Goal: Information Seeking & Learning: Learn about a topic

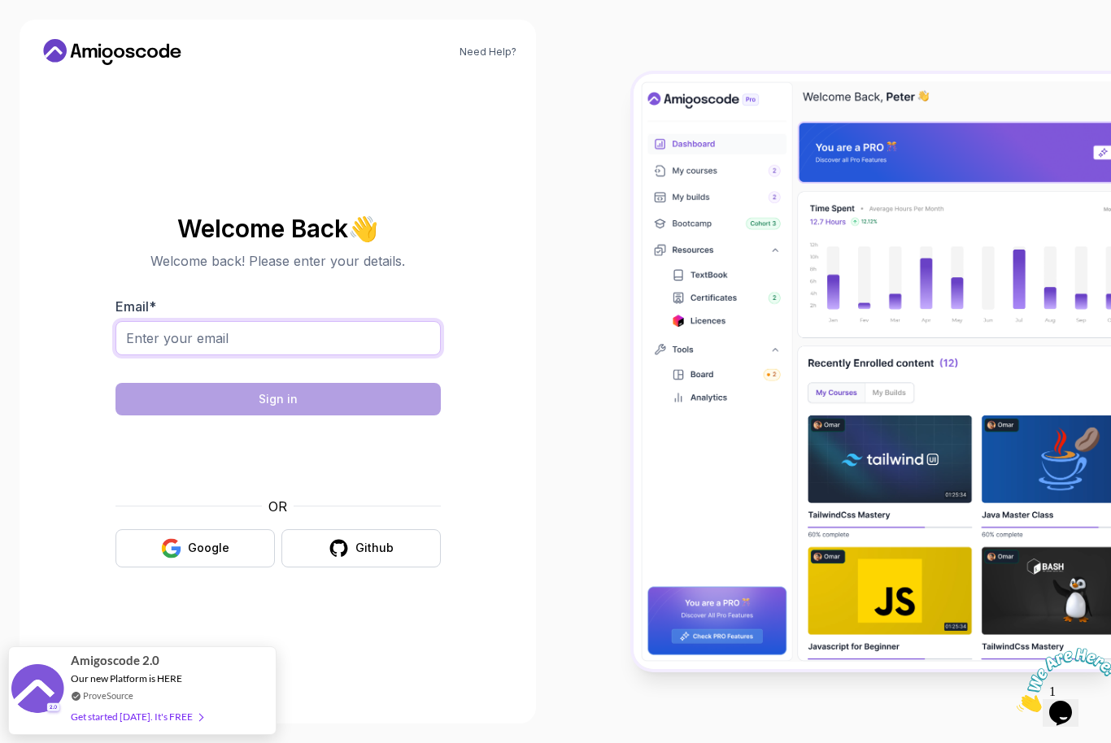
click at [363, 355] on input "Email *" at bounding box center [277, 338] width 325 height 34
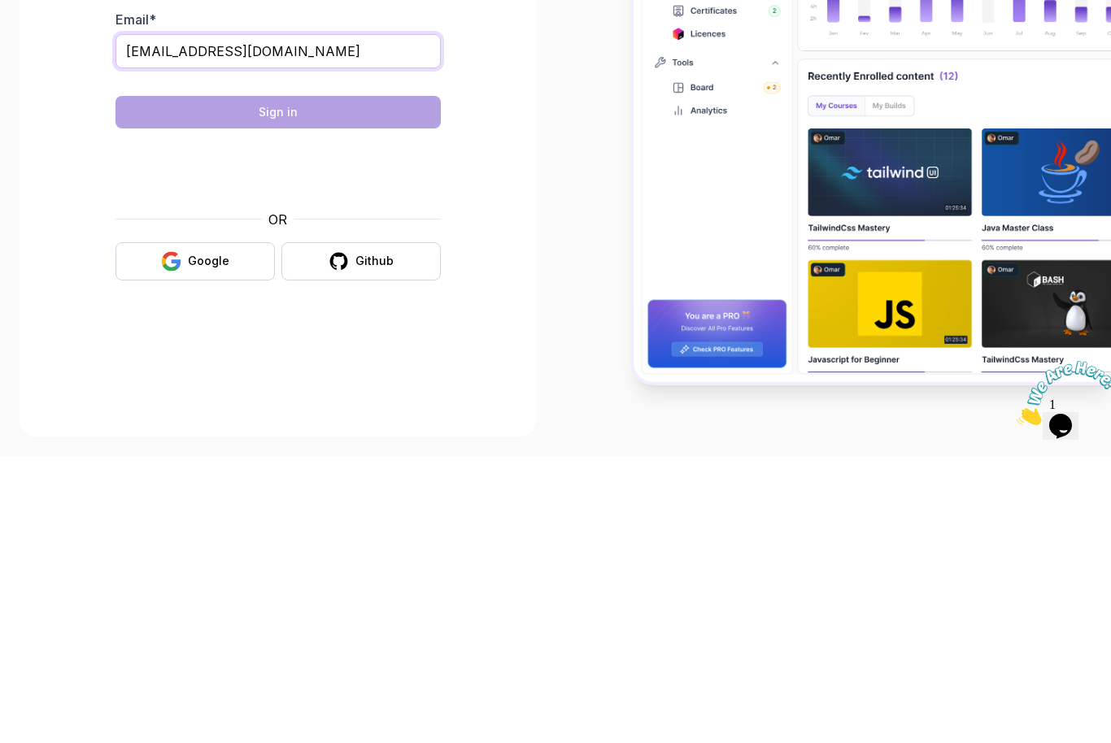
type input "[EMAIL_ADDRESS][DOMAIN_NAME]"
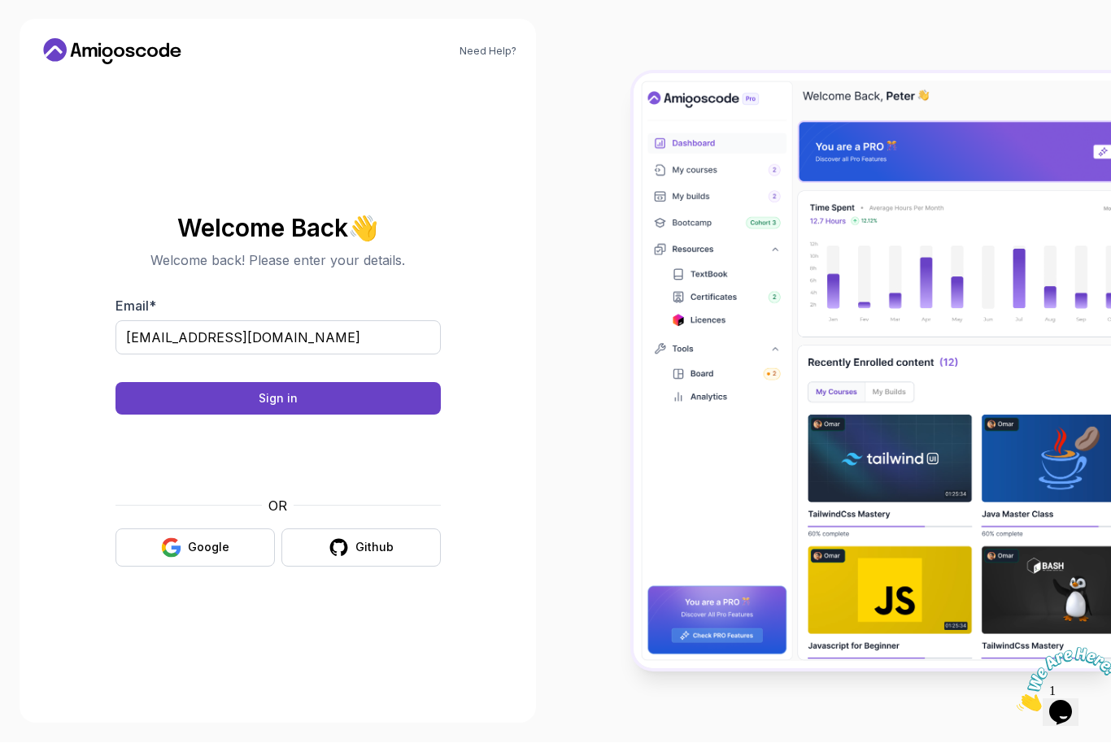
click at [368, 383] on button "Sign in" at bounding box center [277, 399] width 325 height 33
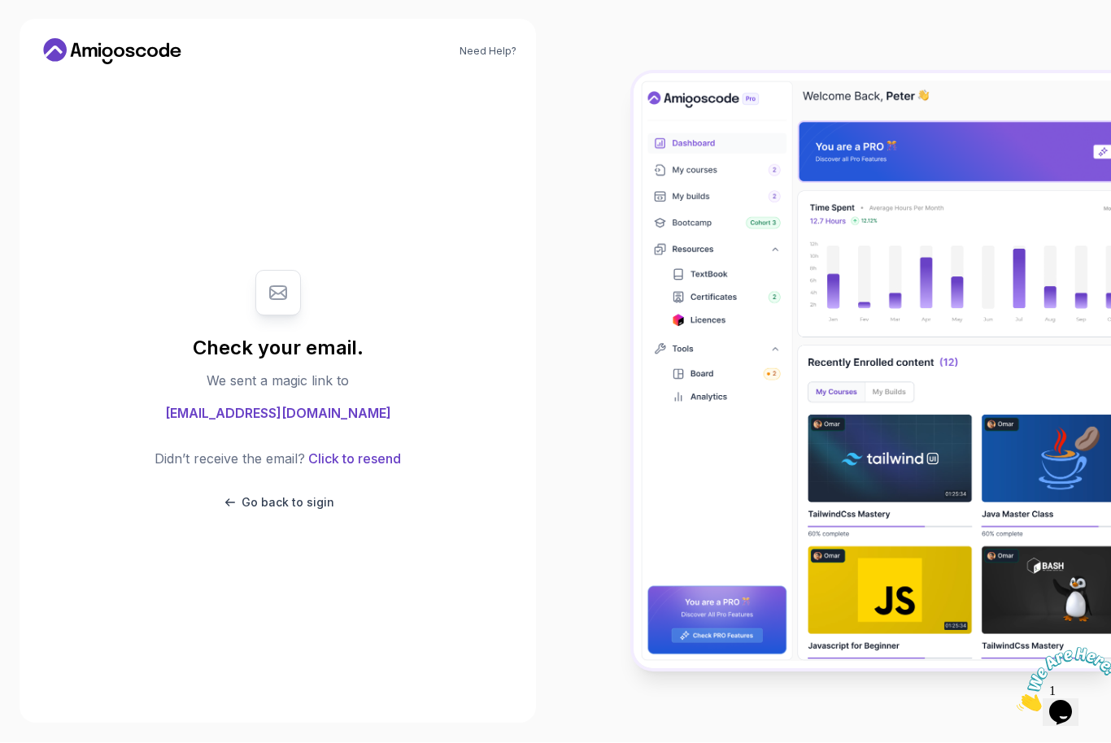
scroll to position [0, 0]
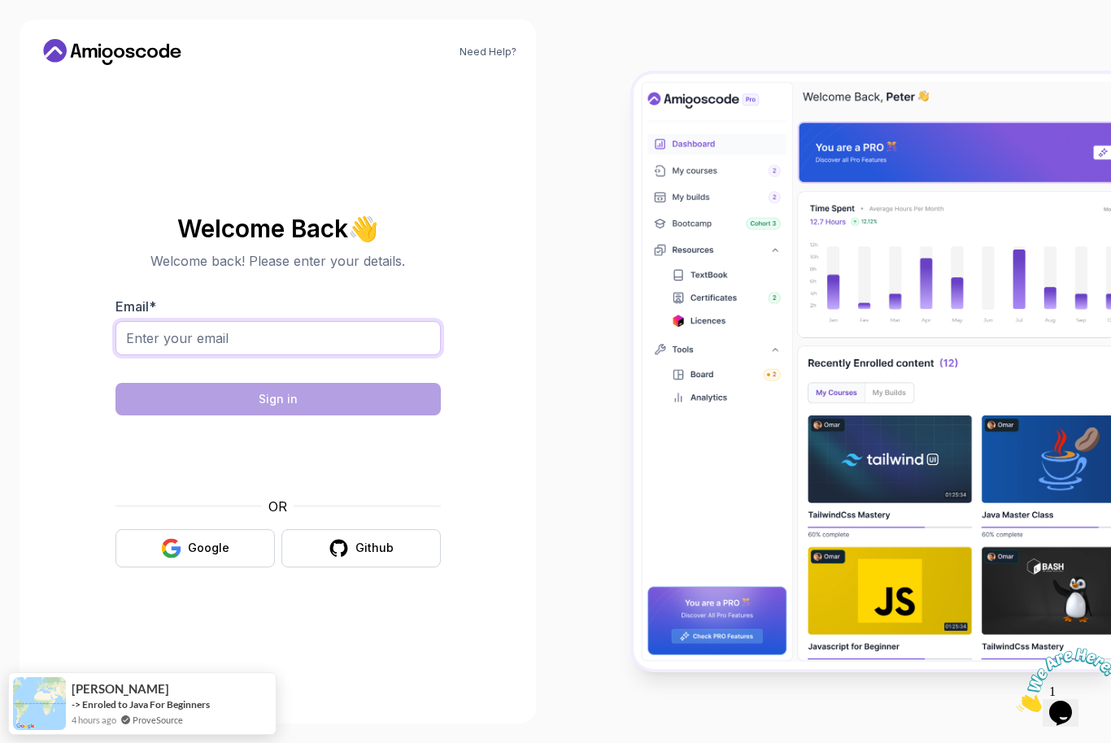
click at [283, 348] on input "Email *" at bounding box center [277, 338] width 325 height 34
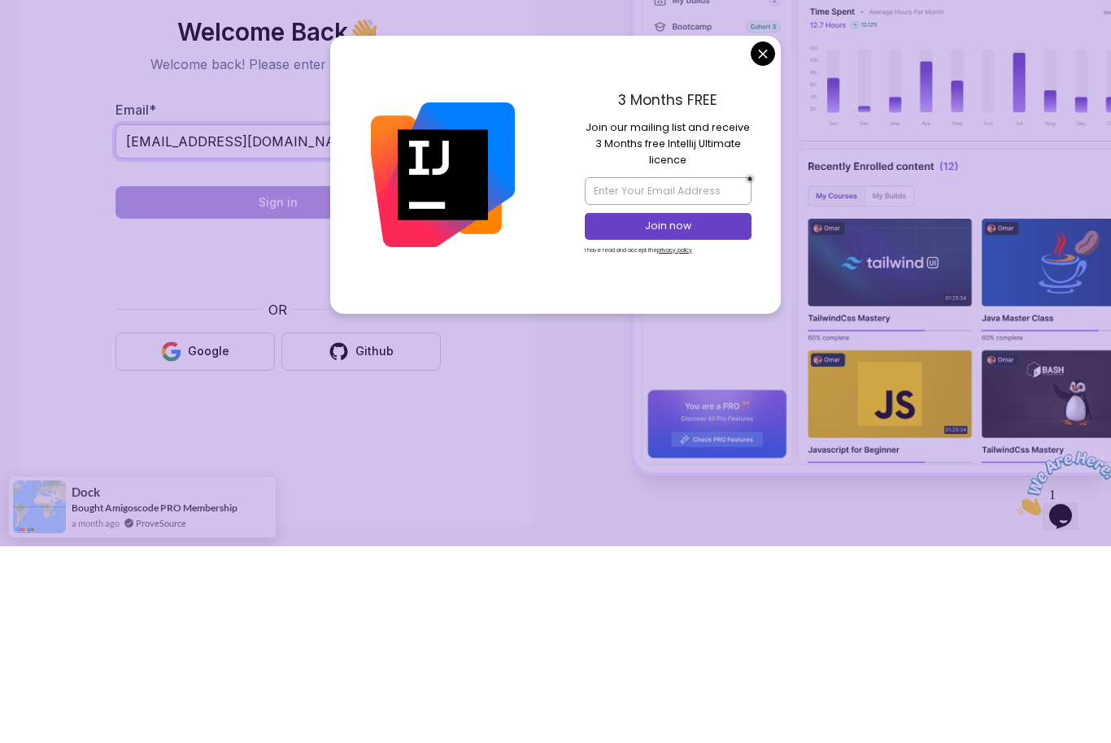
type input "davidadeoluwa@outlook.com"
click at [771, 84] on img at bounding box center [871, 371] width 477 height 594
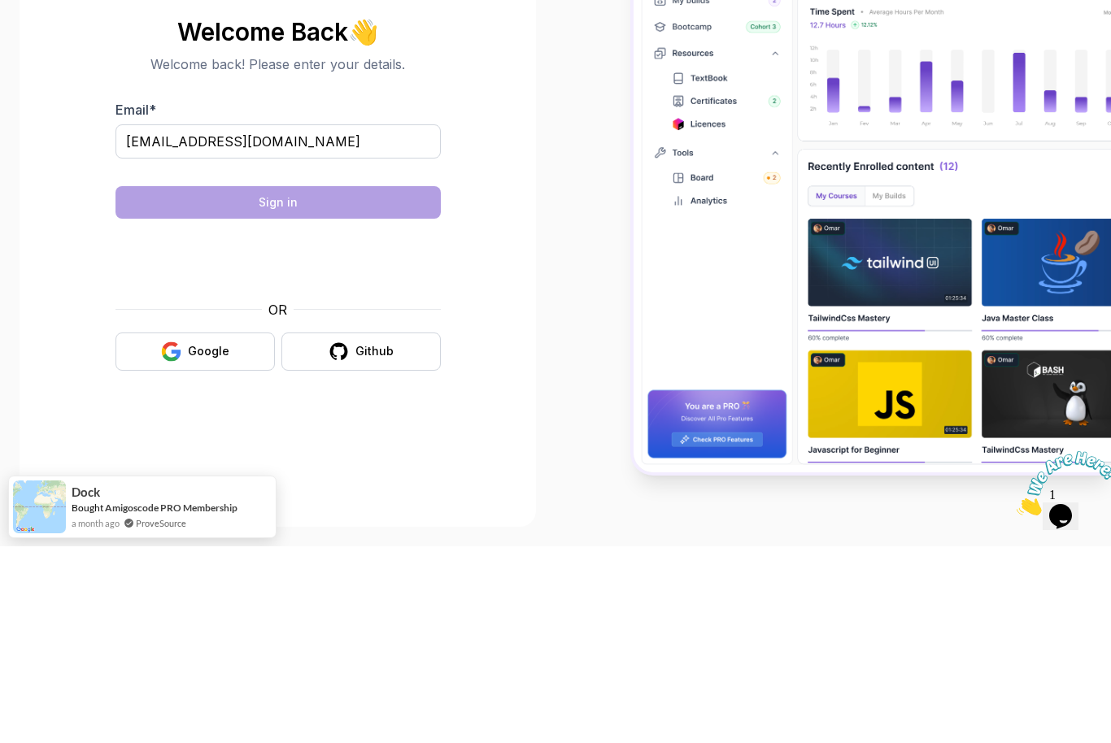
scroll to position [54, 0]
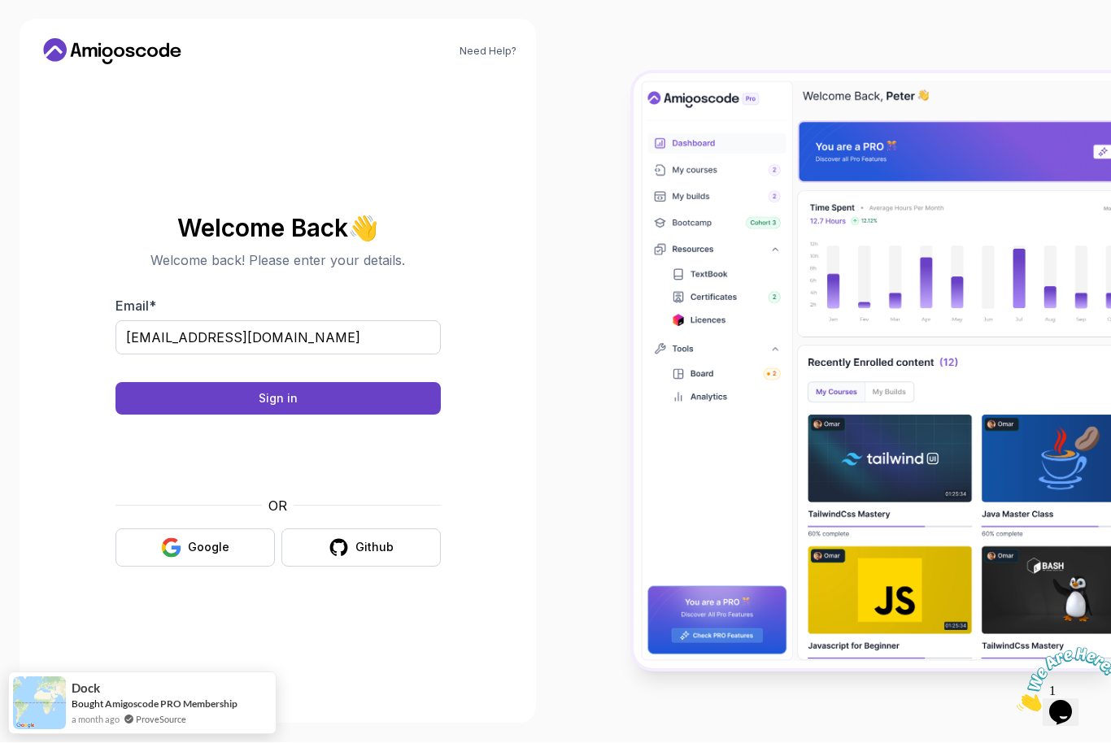
click at [372, 383] on button "Sign in" at bounding box center [277, 399] width 325 height 33
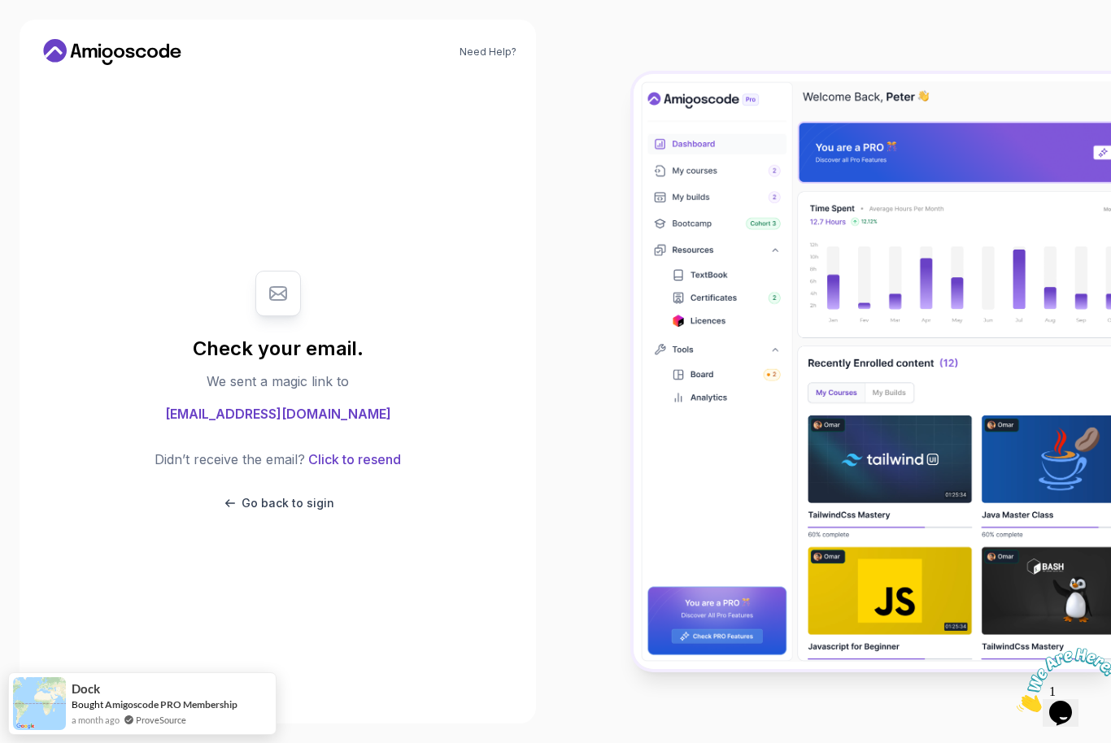
click at [376, 450] on button "Click to resend" at bounding box center [353, 460] width 96 height 20
click at [378, 450] on button "Click to resend" at bounding box center [353, 460] width 96 height 20
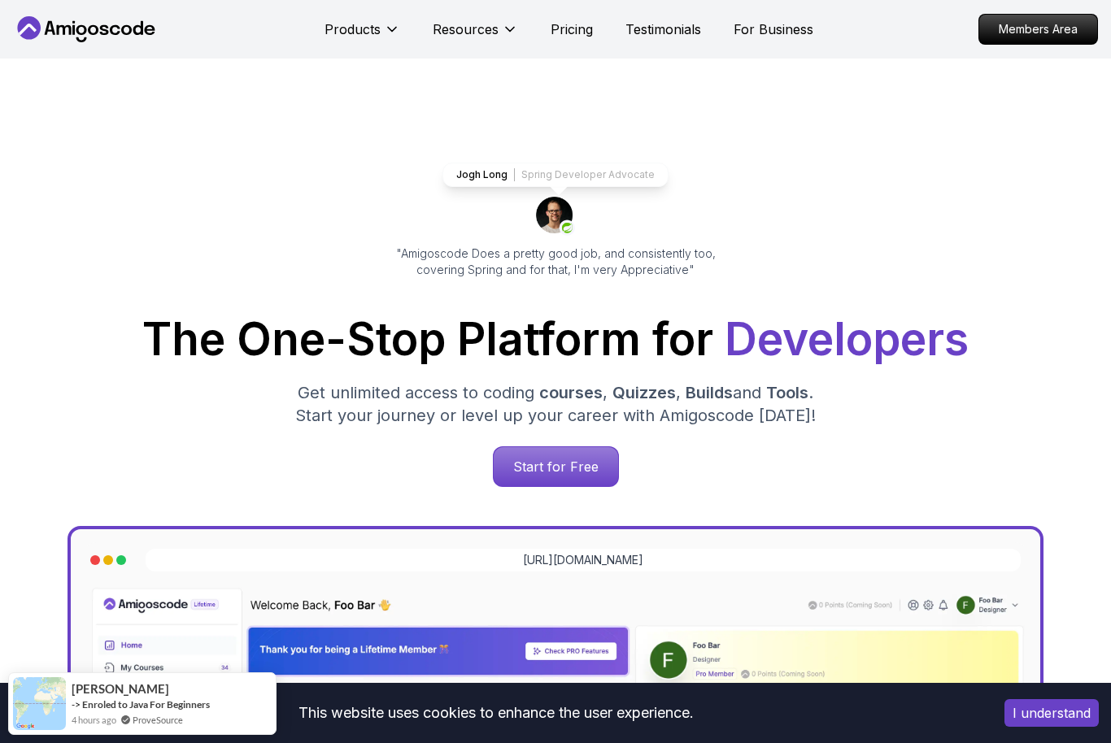
click at [1038, 699] on button "I understand" at bounding box center [1051, 713] width 94 height 28
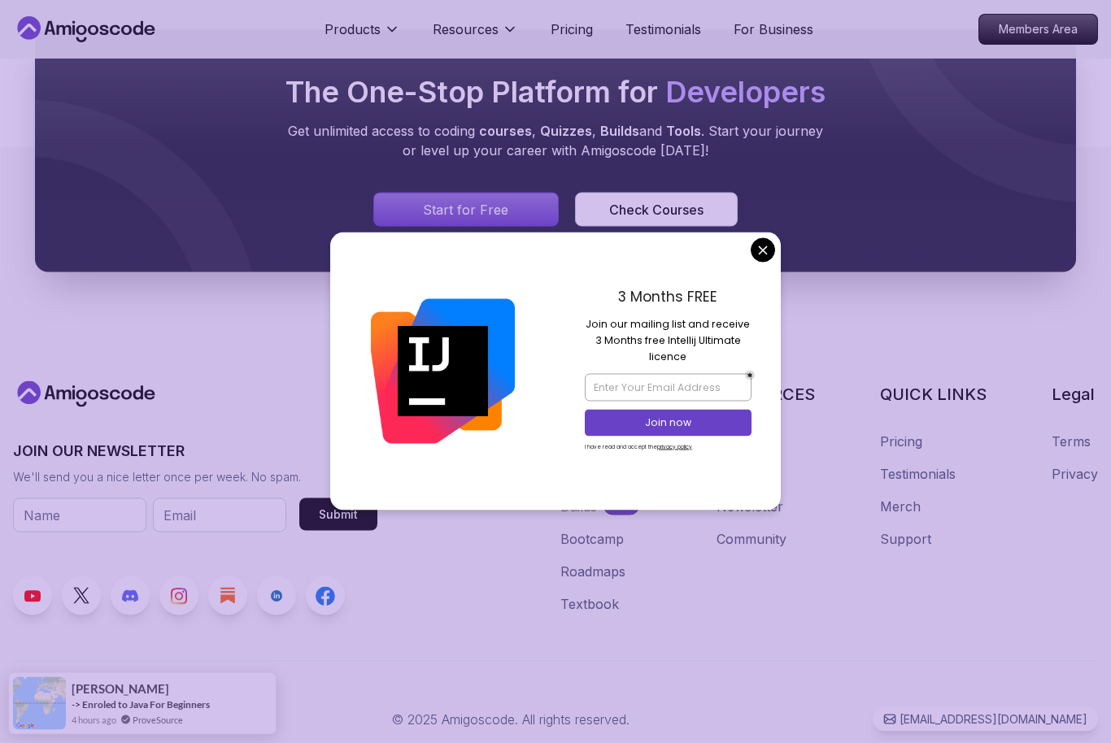
scroll to position [9211, 0]
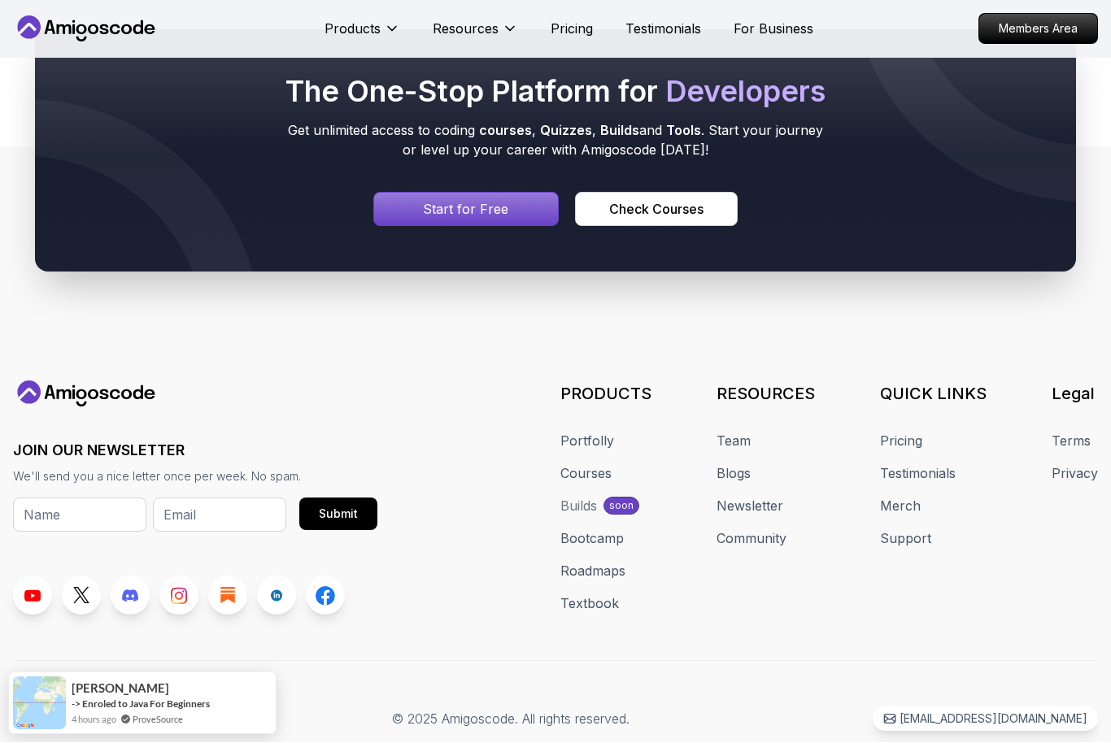
click at [769, 277] on div "The One-Stop Platform for Developers Get unlimited access to coding courses , Q…" at bounding box center [555, 151] width 1111 height 398
click at [402, 217] on div "Signin page" at bounding box center [466, 210] width 184 height 33
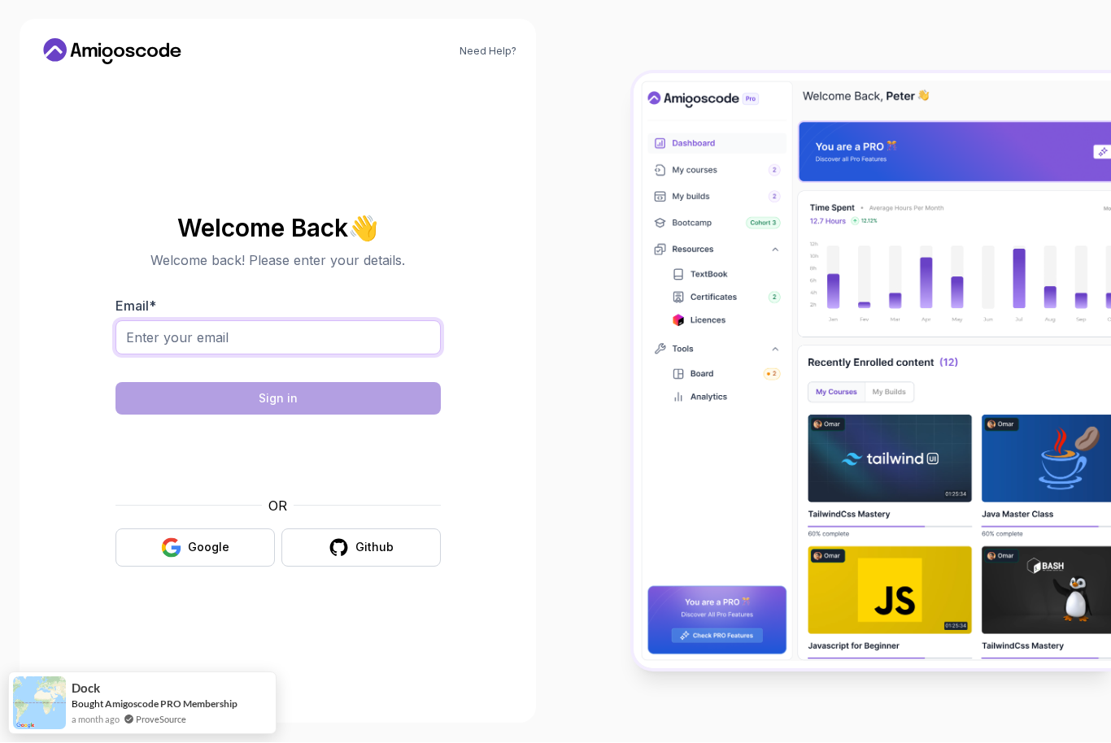
click at [155, 355] on input "Email *" at bounding box center [277, 338] width 325 height 34
type input "[EMAIL_ADDRESS][DOMAIN_NAME]"
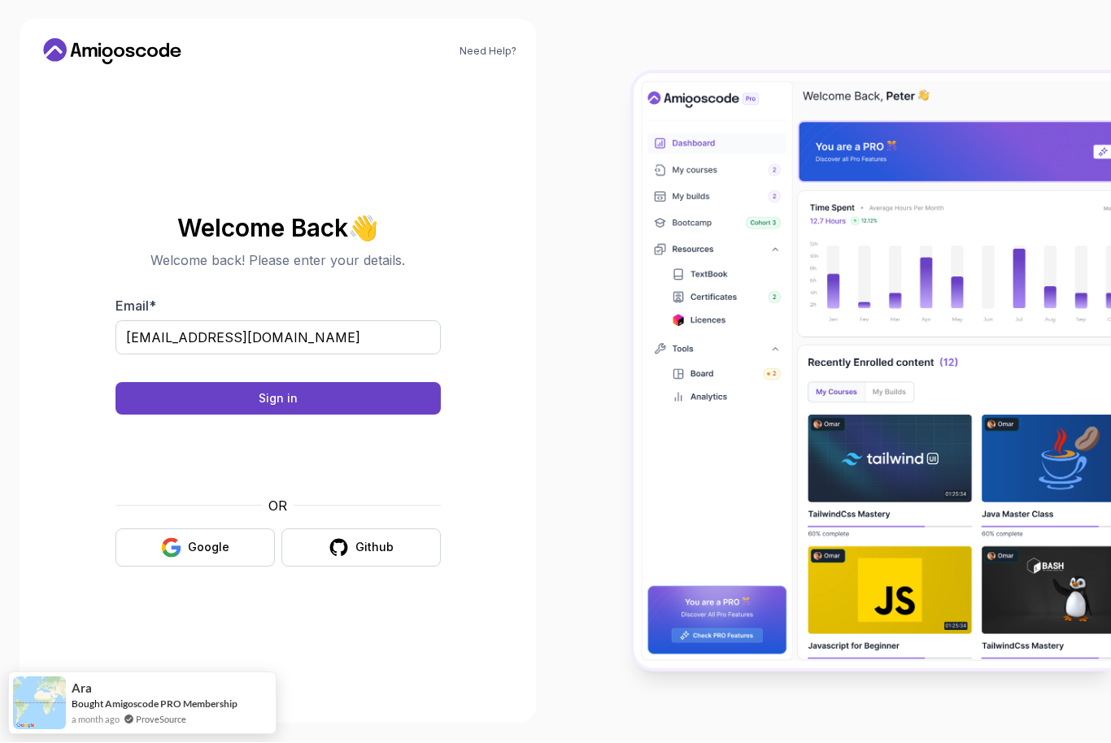
click at [362, 415] on button "Sign in" at bounding box center [277, 399] width 325 height 33
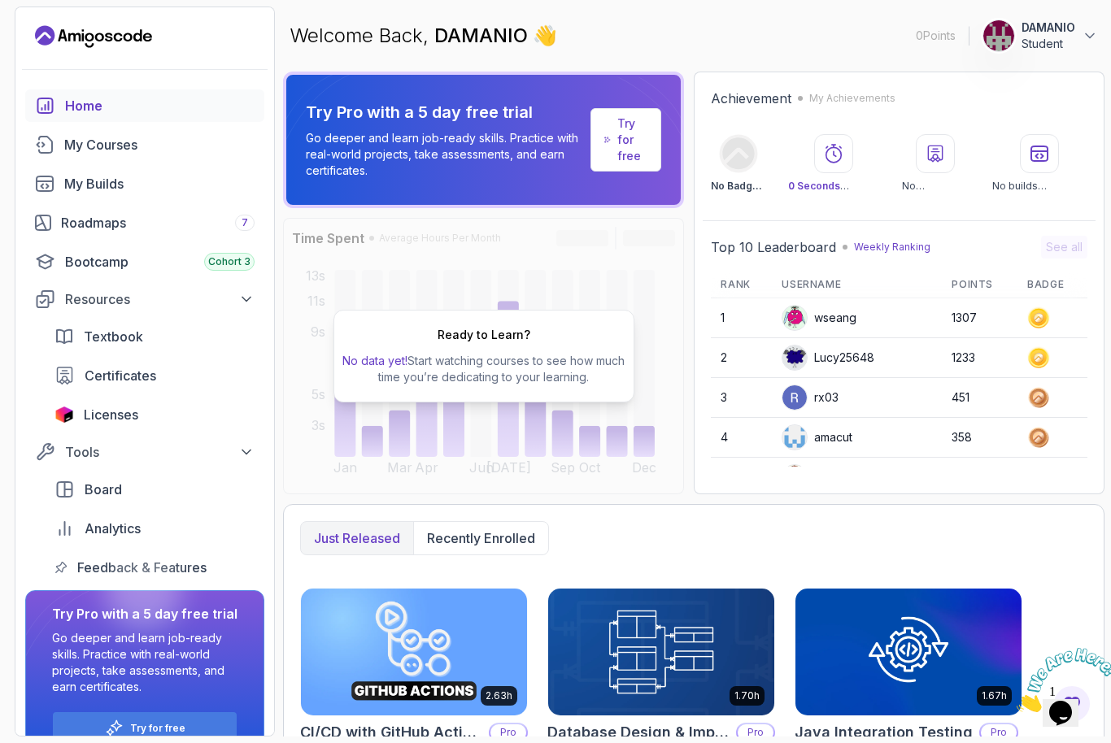
click at [178, 150] on div "My Courses" at bounding box center [159, 145] width 190 height 20
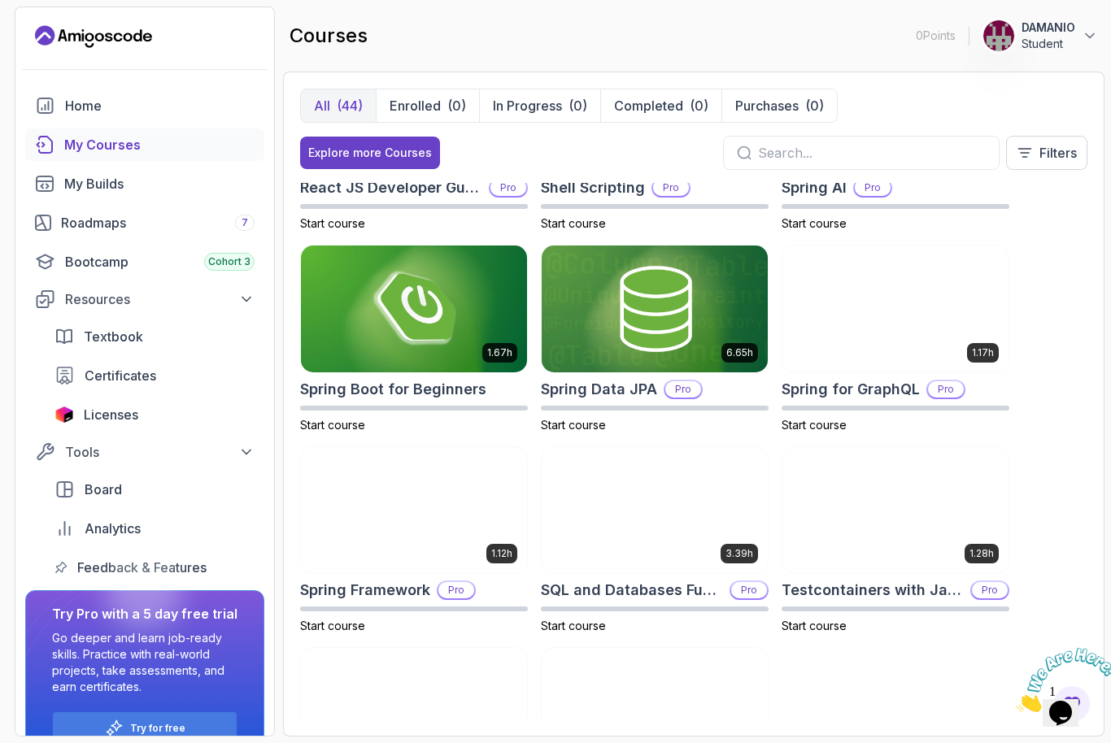
scroll to position [2357, 0]
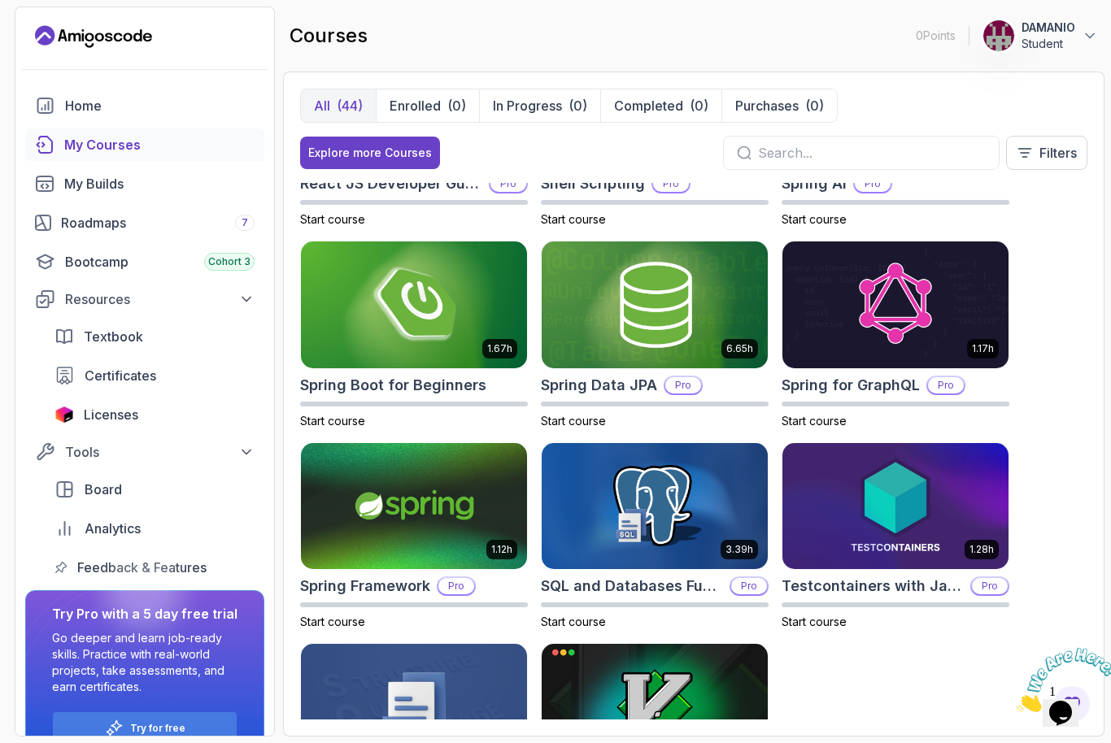
click at [490, 324] on img at bounding box center [414, 304] width 226 height 127
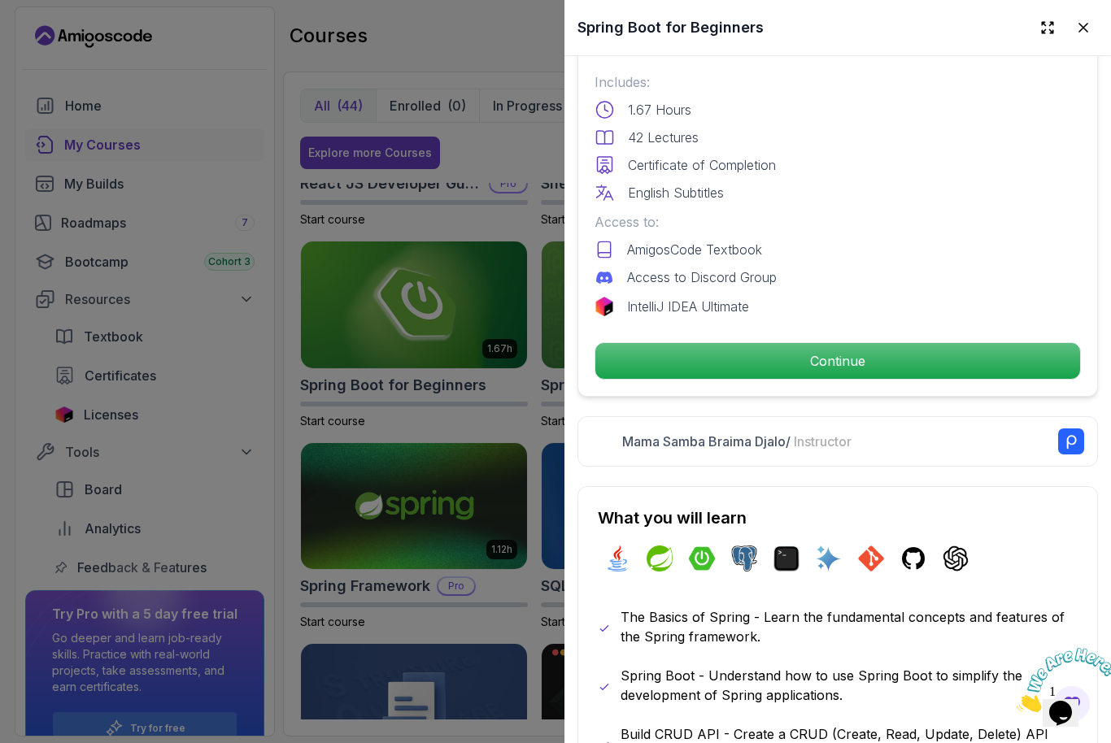
scroll to position [426, 0]
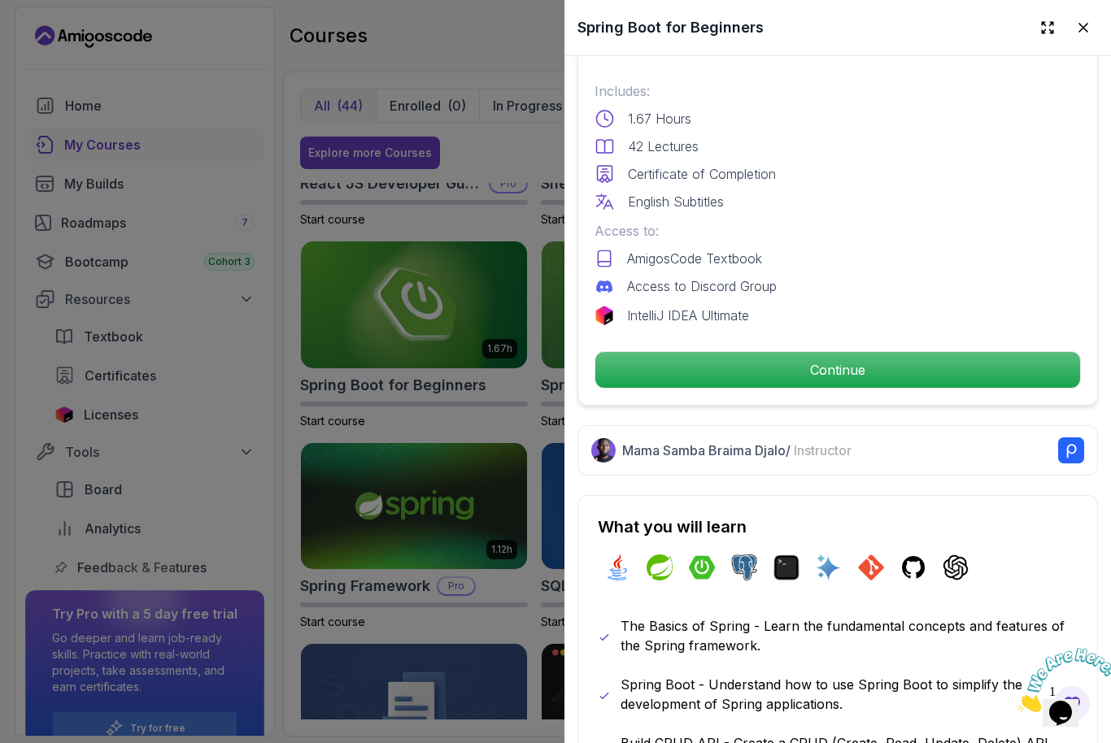
click at [915, 385] on p "Continue" at bounding box center [837, 370] width 485 height 36
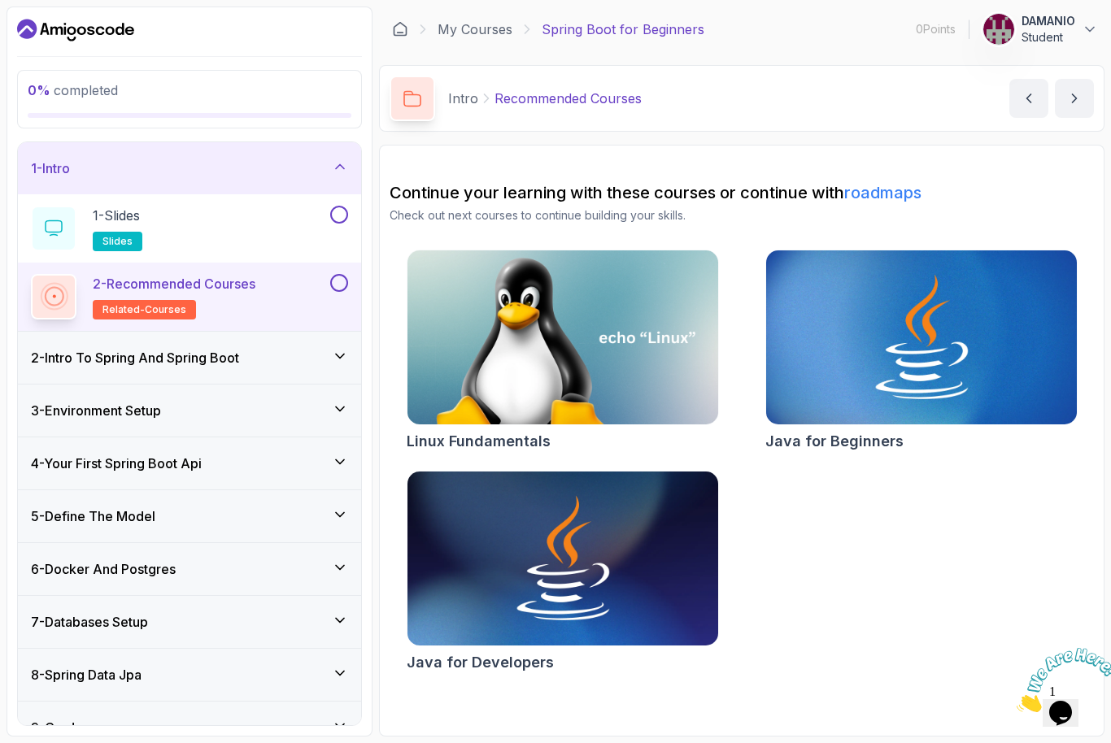
click at [314, 235] on div "1 - Slides slides" at bounding box center [179, 229] width 296 height 46
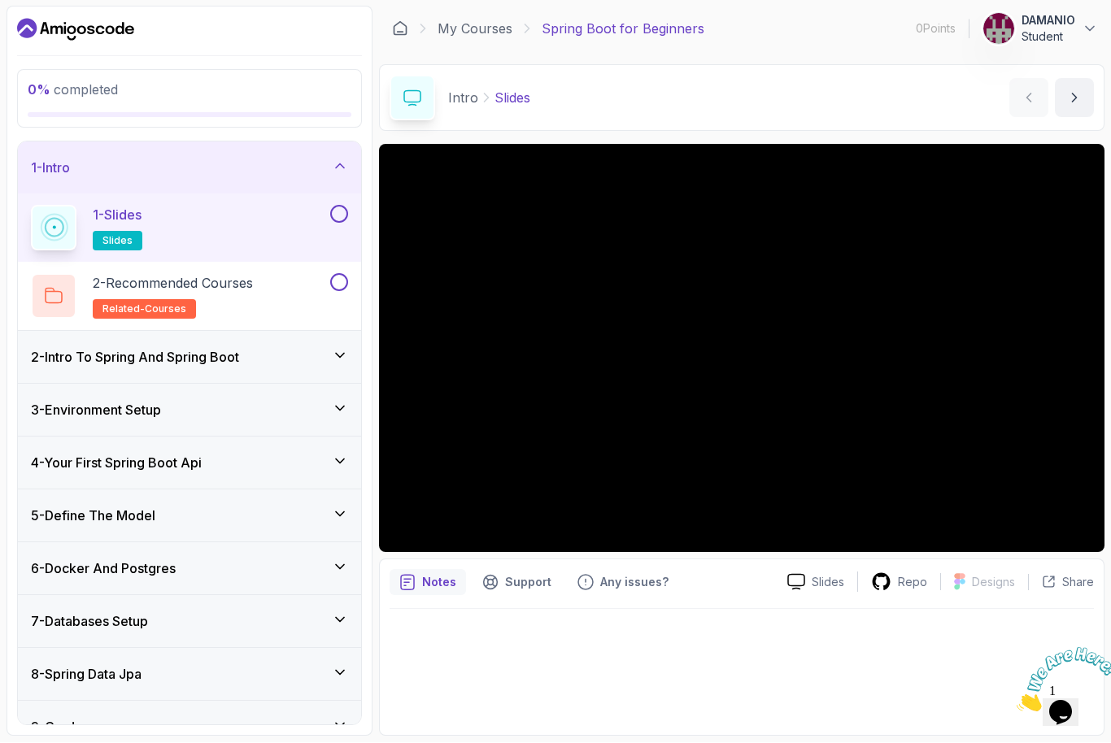
click at [341, 219] on button at bounding box center [339, 215] width 18 height 18
click at [345, 285] on button at bounding box center [339, 283] width 18 height 18
click at [337, 357] on icon at bounding box center [340, 356] width 16 height 16
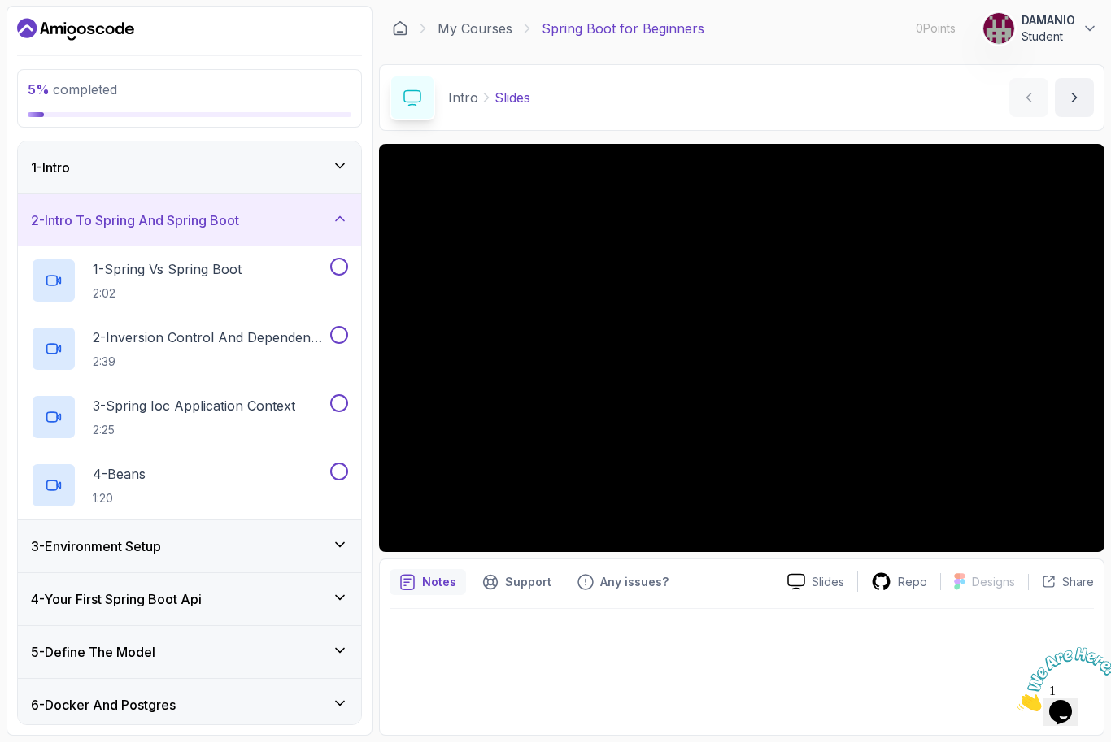
click at [339, 275] on button at bounding box center [339, 268] width 18 height 18
click at [343, 273] on icon at bounding box center [339, 267] width 15 height 16
click at [345, 338] on button at bounding box center [339, 336] width 18 height 18
click at [337, 273] on button at bounding box center [339, 268] width 18 height 18
click at [339, 405] on button at bounding box center [339, 404] width 18 height 18
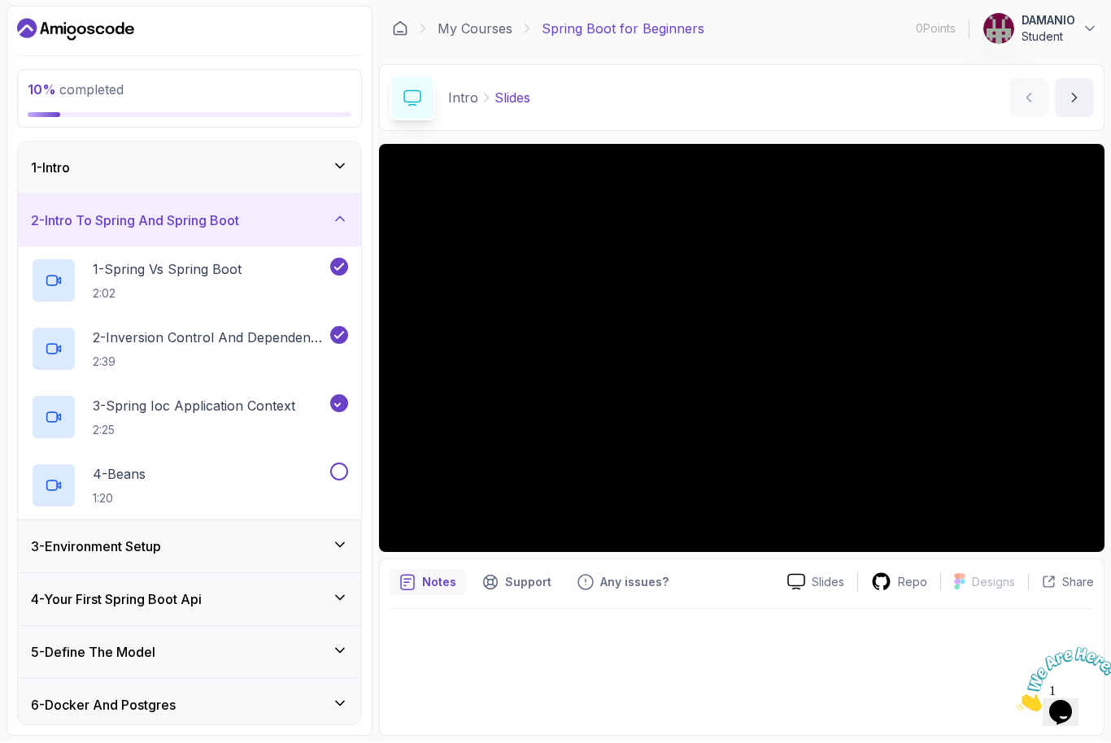
click at [346, 475] on button at bounding box center [339, 472] width 18 height 18
click at [333, 552] on icon at bounding box center [340, 545] width 16 height 16
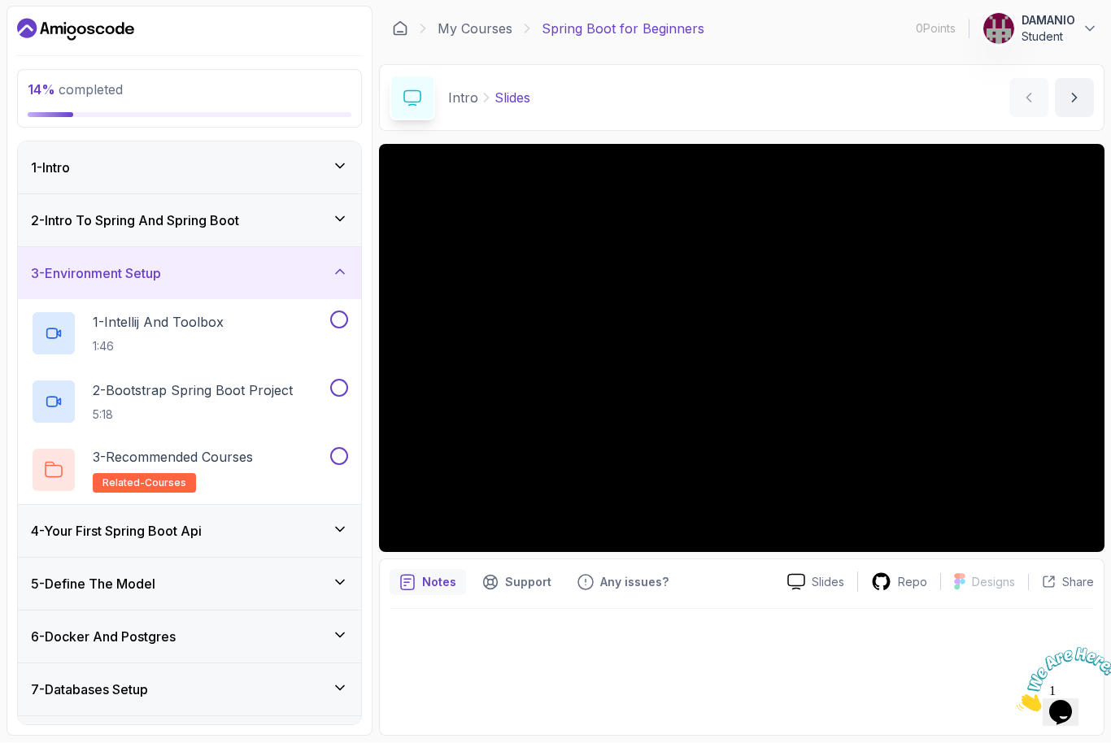
click at [238, 333] on div "1 - Intellij And Toolbox 1:46" at bounding box center [179, 334] width 296 height 46
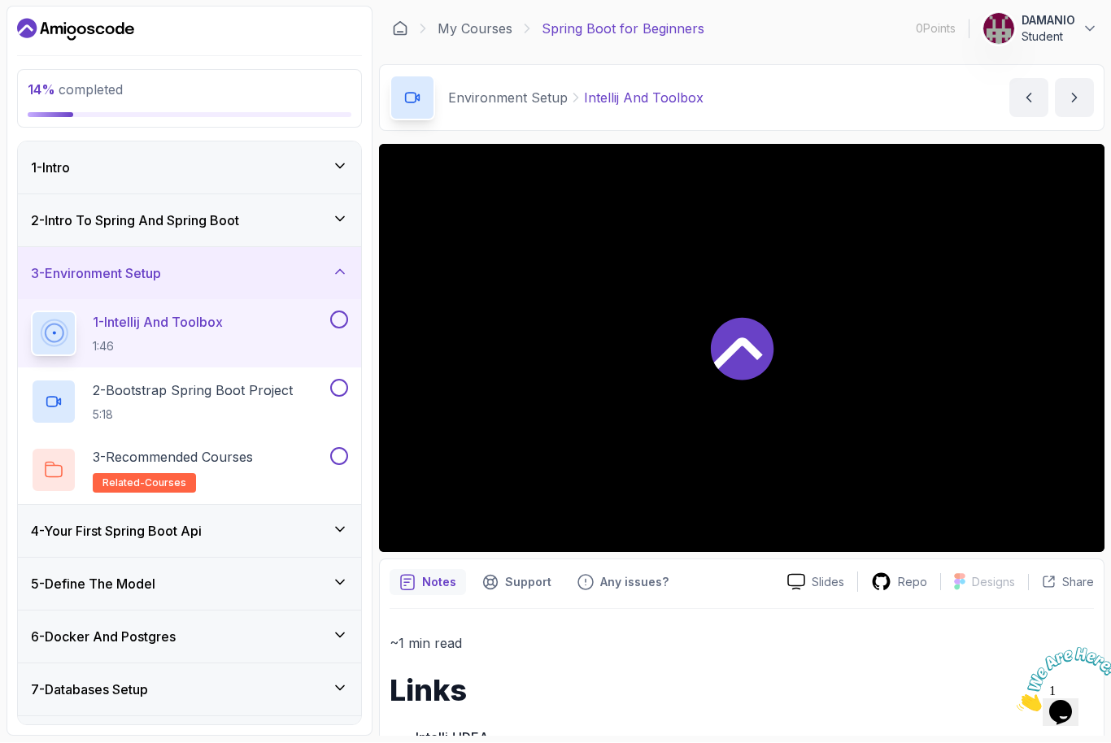
click at [731, 359] on icon at bounding box center [742, 350] width 63 height 63
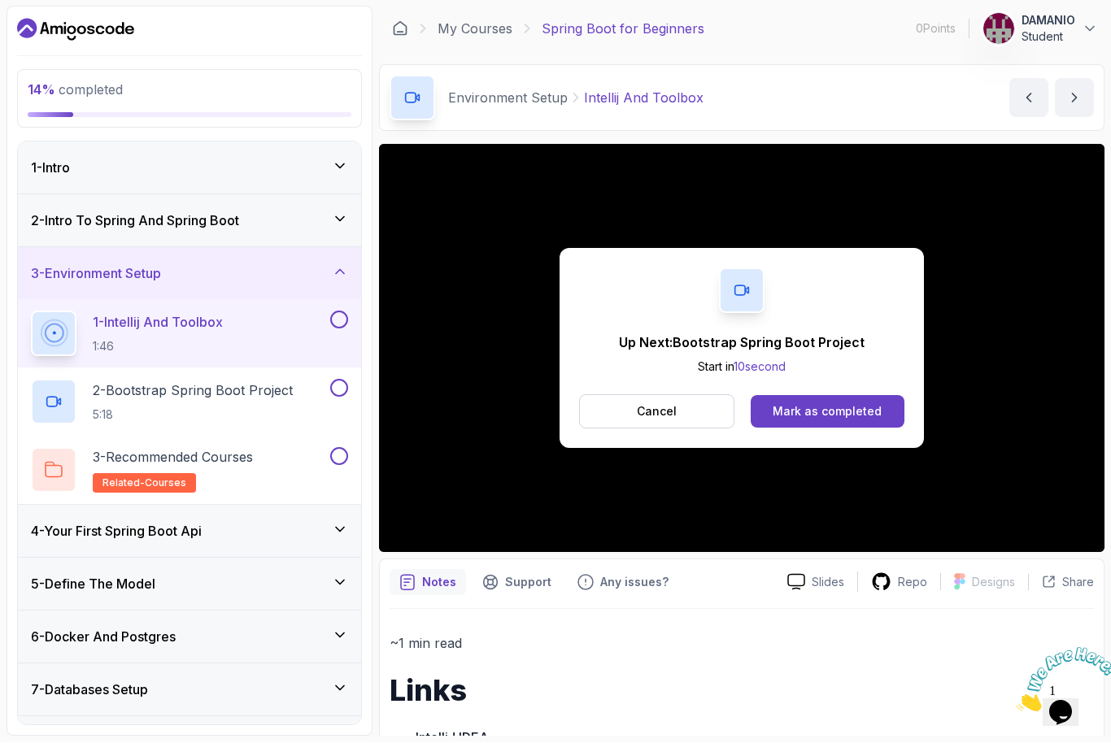
scroll to position [1, 0]
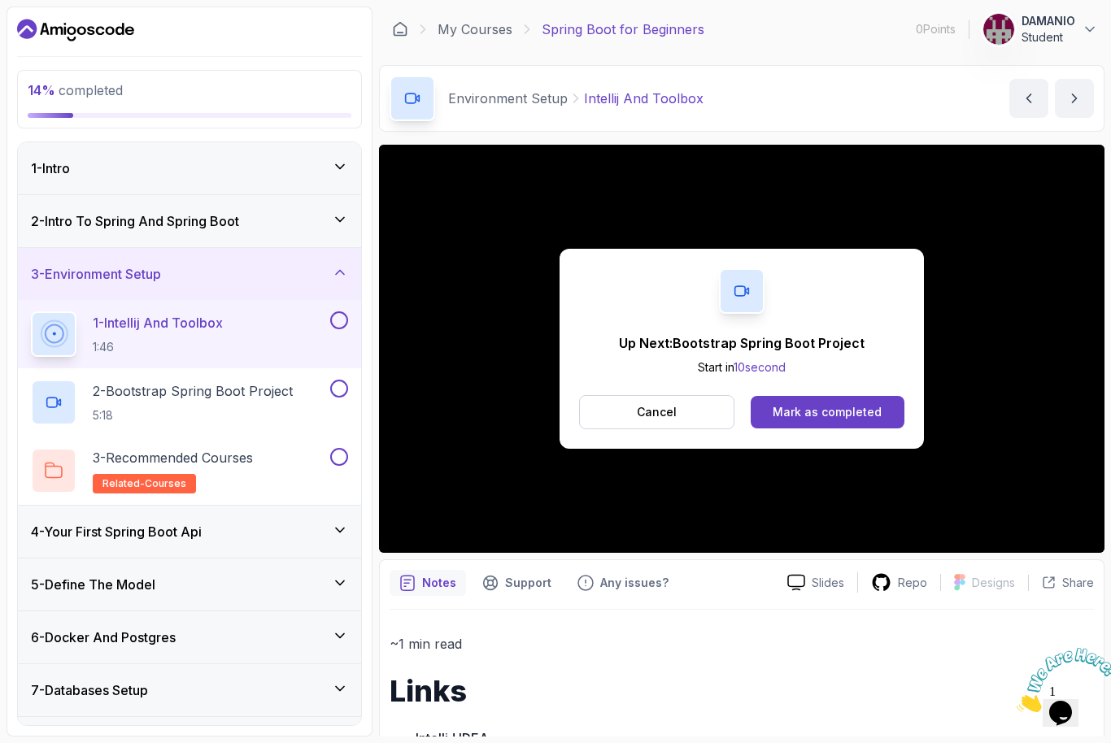
click at [344, 324] on button at bounding box center [339, 320] width 18 height 18
click at [786, 409] on div "Mark as completed" at bounding box center [826, 412] width 109 height 16
